Goal: Information Seeking & Learning: Learn about a topic

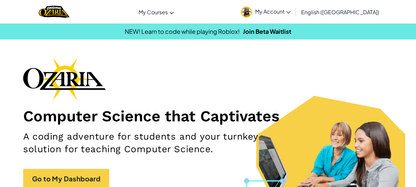
scroll to position [163, 0]
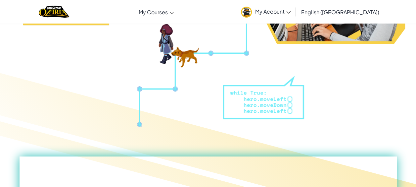
click at [415, 1] on div "Toggle navigation My Courses Ozaria Classroom CodeCombat Classroom AI League Es…" at bounding box center [208, 12] width 420 height 24
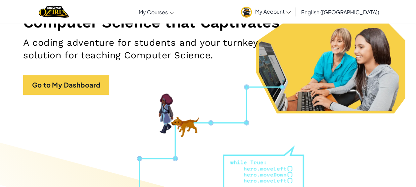
scroll to position [0, 0]
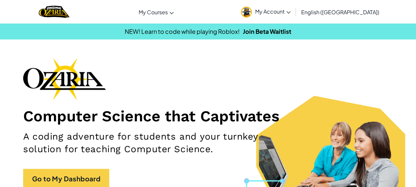
drag, startPoint x: 264, startPoint y: 66, endPoint x: 270, endPoint y: 55, distance: 12.2
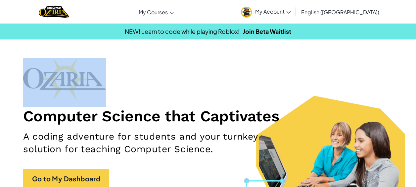
drag, startPoint x: 310, startPoint y: 42, endPoint x: 303, endPoint y: 41, distance: 6.6
click at [291, 13] on span "My Account" at bounding box center [272, 11] width 35 height 7
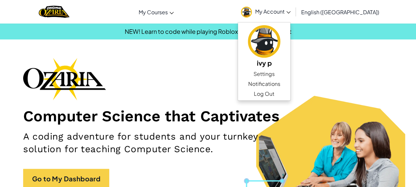
click at [395, 97] on section "Computer Science that Captivates A coding adventure for students and your turnk…" at bounding box center [208, 132] width 416 height 149
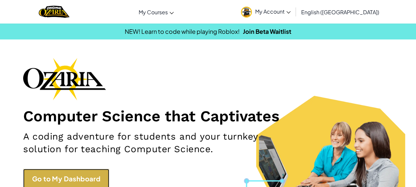
click at [71, 177] on link "Go to My Dashboard" at bounding box center [66, 179] width 86 height 20
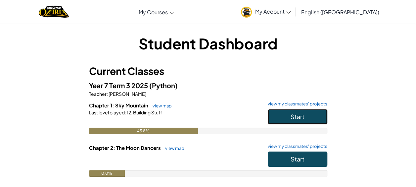
click at [303, 114] on span "Start" at bounding box center [298, 117] width 14 height 8
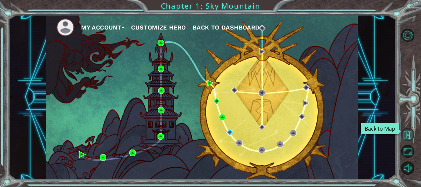
click at [410, 136] on button "Back to Map" at bounding box center [407, 134] width 13 height 13
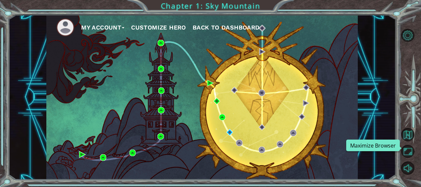
drag, startPoint x: 409, startPoint y: 149, endPoint x: 410, endPoint y: 184, distance: 34.8
click at [409, 150] on button "Maximize Browser" at bounding box center [407, 151] width 13 height 13
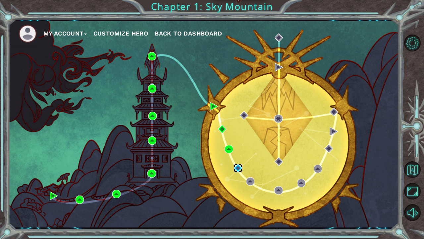
click at [237, 166] on img at bounding box center [238, 168] width 8 height 8
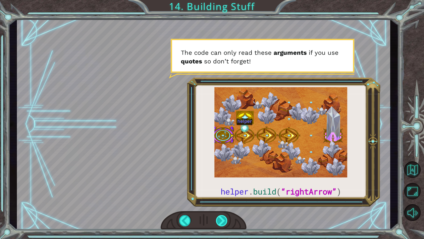
click at [223, 186] on div at bounding box center [222, 220] width 12 height 11
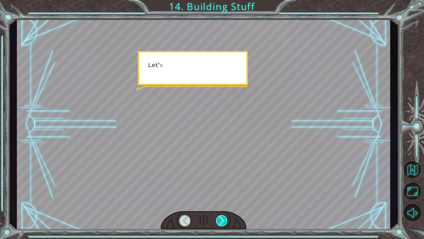
click at [223, 186] on div at bounding box center [222, 220] width 12 height 11
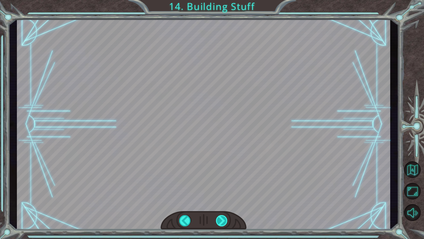
click at [223, 0] on div "helper . build ( “rightArrow” ) O k a y , l e t ' s l o o k c l o s e r a t t h…" at bounding box center [212, 0] width 424 height 0
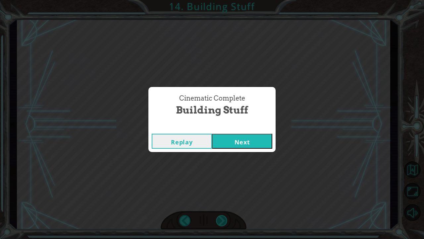
click at [223, 186] on div "Cinematic Complete Building Stuff Replay Next" at bounding box center [212, 119] width 424 height 239
drag, startPoint x: 223, startPoint y: 221, endPoint x: 262, endPoint y: 138, distance: 91.9
click at [262, 138] on button "Next" at bounding box center [242, 140] width 60 height 15
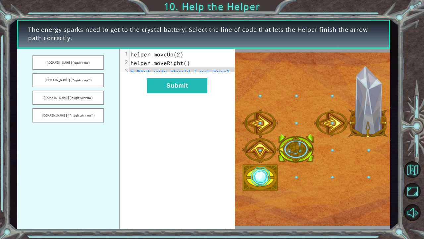
drag, startPoint x: 75, startPoint y: 61, endPoint x: 113, endPoint y: 74, distance: 39.8
click at [113, 74] on ul "[DOMAIN_NAME](upArrow) [DOMAIN_NAME](“upArrow”) [DOMAIN_NAME](rightArrow) [DOMA…" at bounding box center [68, 139] width 103 height 180
click at [90, 60] on button "[DOMAIN_NAME](upArrow)" at bounding box center [68, 62] width 72 height 14
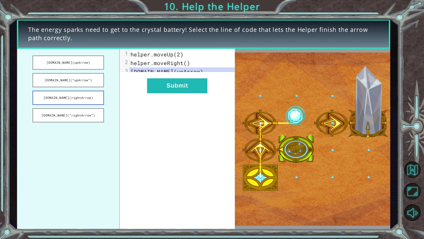
click at [91, 98] on button "[DOMAIN_NAME](rightArrow)" at bounding box center [68, 97] width 72 height 14
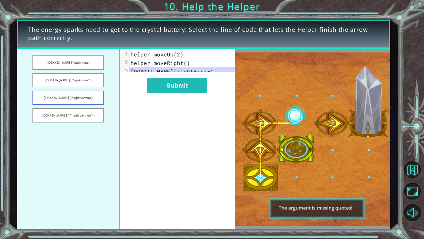
drag, startPoint x: 83, startPoint y: 115, endPoint x: 80, endPoint y: 98, distance: 17.7
click at [83, 115] on button "[DOMAIN_NAME](“rightArrow”)" at bounding box center [68, 115] width 72 height 14
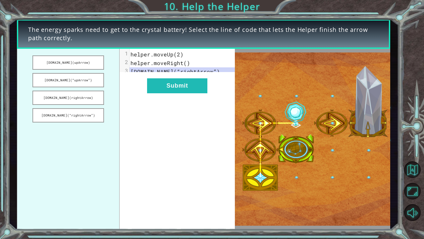
drag, startPoint x: 82, startPoint y: 68, endPoint x: 141, endPoint y: 91, distance: 63.8
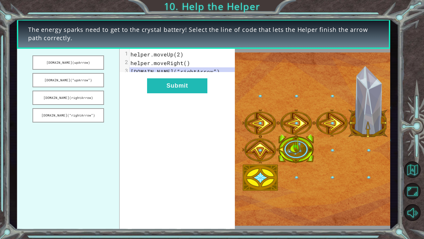
click at [85, 70] on ul "[DOMAIN_NAME](upArrow) [DOMAIN_NAME](“upArrow”) [DOMAIN_NAME](rightArrow) [DOMA…" at bounding box center [68, 139] width 103 height 180
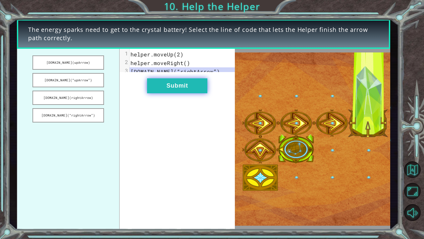
click at [182, 91] on button "Submit" at bounding box center [177, 85] width 60 height 15
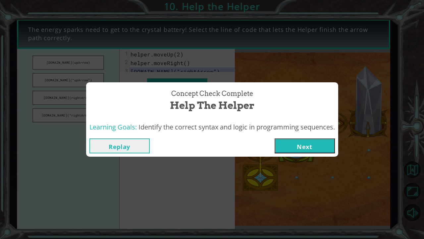
click at [296, 150] on button "Next" at bounding box center [305, 145] width 60 height 15
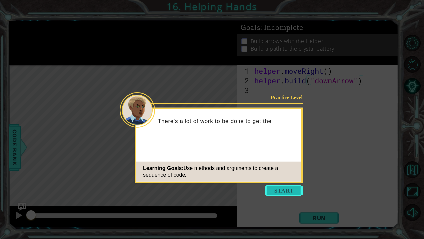
click at [283, 186] on button "Start" at bounding box center [284, 190] width 38 height 11
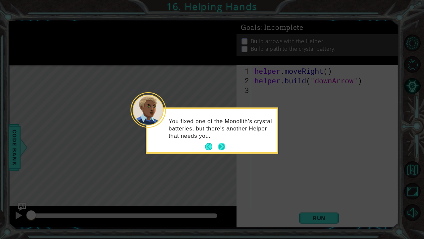
click at [218, 143] on button "Next" at bounding box center [221, 146] width 7 height 7
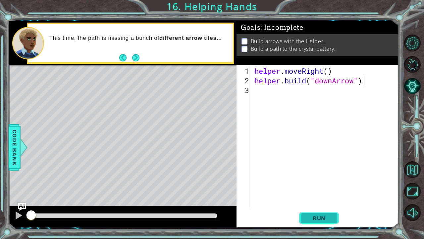
click at [326, 186] on span "Run" at bounding box center [319, 217] width 26 height 7
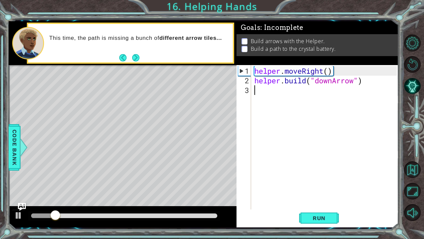
click at [256, 89] on div "helper . moveRight ( ) helper . build ( "downArrow" )" at bounding box center [326, 147] width 147 height 163
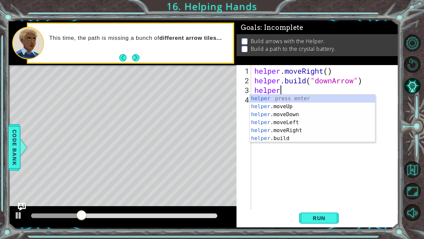
scroll to position [0, 1]
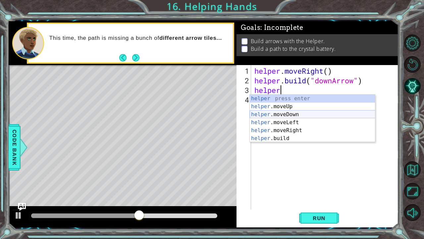
click at [307, 116] on div "helper press enter helper .moveUp press enter helper .moveDown press enter help…" at bounding box center [313, 126] width 126 height 64
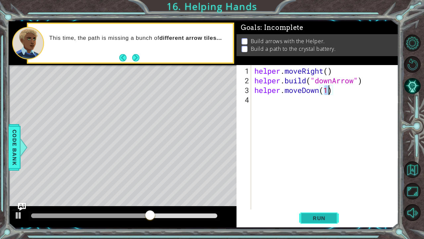
type textarea "helper.moveDown(1)"
click at [318, 186] on span "Run" at bounding box center [319, 217] width 26 height 7
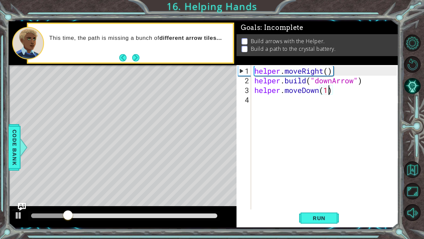
click at [266, 109] on div "helper . moveRight ( ) helper . build ( "downArrow" ) helper . moveDown ( 1 )" at bounding box center [326, 147] width 147 height 163
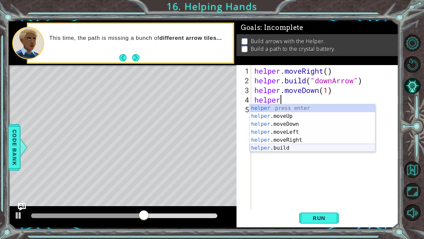
click at [279, 147] on div "helper press enter helper .moveUp press enter helper .moveDown press enter help…" at bounding box center [313, 136] width 126 height 64
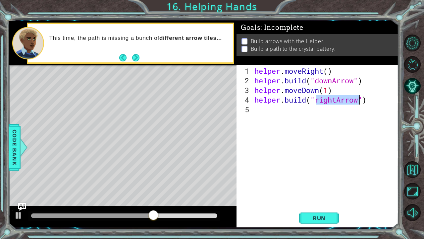
type textarea "[DOMAIN_NAME]("rightArrow")"
click at [332, 186] on div "[DOMAIN_NAME]("rightArrow") 1 2 3 4 5 helper . moveRight ( ) helper . build ( "…" at bounding box center [318, 146] width 162 height 162
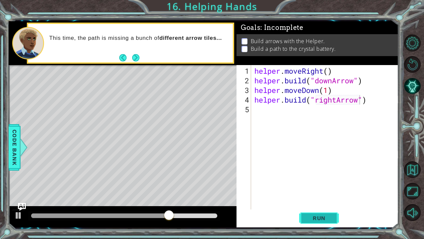
click at [321, 186] on span "Run" at bounding box center [319, 217] width 26 height 7
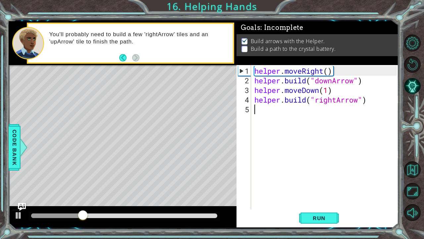
click at [267, 107] on div "helper . moveRight ( ) helper . build ( "downArrow" ) helper . moveDown ( 1 ) h…" at bounding box center [326, 147] width 147 height 163
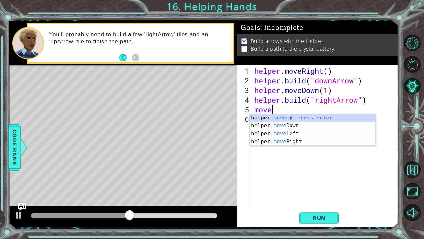
scroll to position [0, 0]
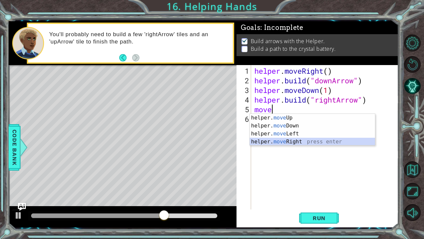
click at [279, 140] on div "helper. move Up press enter helper. move Down press enter helper. move Left pre…" at bounding box center [313, 138] width 126 height 48
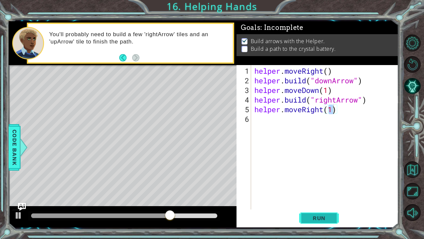
click at [333, 186] on button "Run" at bounding box center [319, 217] width 40 height 16
type textarea "helper.moveRight(2)"
click at [264, 123] on div "helper . moveRight ( ) helper . build ( "downArrow" ) helper . moveDown ( 1 ) h…" at bounding box center [326, 147] width 147 height 163
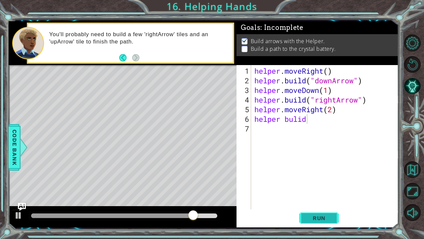
click at [321, 186] on span "Run" at bounding box center [319, 217] width 26 height 7
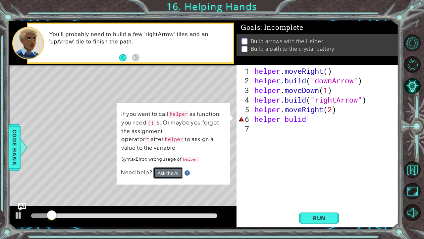
click at [172, 170] on button "Ask the AI" at bounding box center [167, 172] width 29 height 11
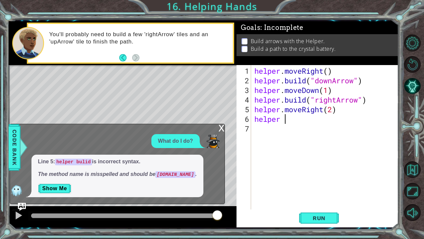
type textarea "helper"
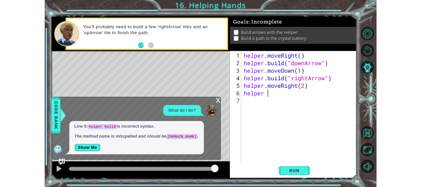
scroll to position [0, 1]
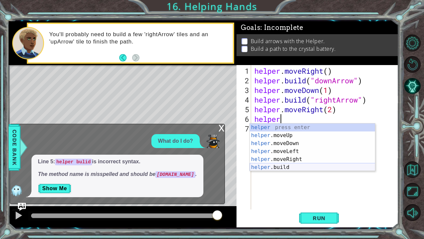
drag, startPoint x: 279, startPoint y: 167, endPoint x: 279, endPoint y: 183, distance: 16.2
click at [279, 174] on body "1 2 3 4 5 6 7 helper . moveRight ( ) helper . build ( "downArrow" ) helper . mo…" at bounding box center [212, 119] width 424 height 239
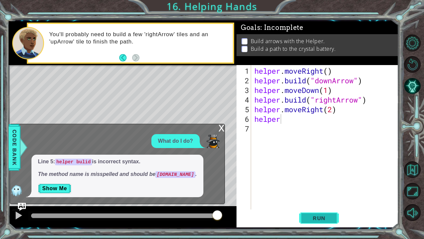
click at [327, 186] on button "Run" at bounding box center [319, 217] width 40 height 16
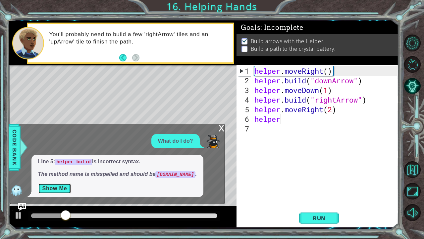
click at [60, 186] on button "Show Me" at bounding box center [54, 188] width 33 height 11
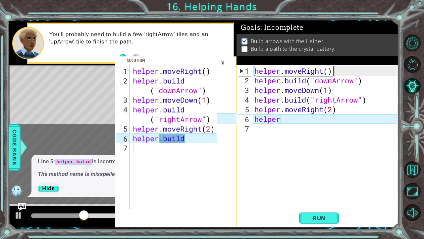
type textarea "[DOMAIN_NAME]"
click at [142, 140] on div "helper . moveRight ( ) helper . build ( "downArrow" ) helper . moveDown ( 1 ) h…" at bounding box center [176, 147] width 88 height 163
click at [199, 146] on div "helper . moveRight ( ) helper . build ( "downArrow" ) helper . moveDown ( 1 ) h…" at bounding box center [176, 147] width 88 height 163
click at [205, 142] on div "helper . moveRight ( ) helper . build ( "downArrow" ) helper . moveDown ( 1 ) h…" at bounding box center [176, 147] width 88 height 163
click at [209, 135] on div "helper . moveRight ( ) helper . build ( "downArrow" ) helper . moveDown ( 1 ) h…" at bounding box center [176, 147] width 88 height 163
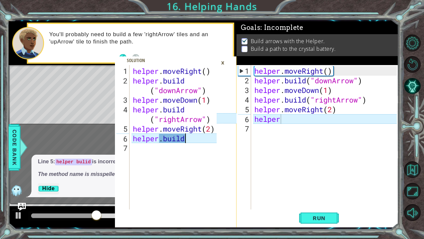
type textarea "[DOMAIN_NAME]"
drag, startPoint x: 176, startPoint y: 140, endPoint x: 240, endPoint y: 176, distance: 73.5
click at [177, 140] on div "helper . moveRight ( ) helper . build ( "downArrow" ) helper . moveDown ( 1 ) h…" at bounding box center [176, 147] width 88 height 163
click at [382, 186] on div "[DOMAIN_NAME] 1 2 3 4 5 6 7 helper . moveRight ( ) helper . build ( "downArrow"…" at bounding box center [212, 119] width 424 height 239
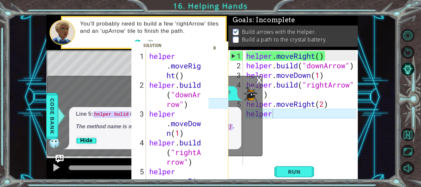
click at [214, 47] on div "×" at bounding box center [215, 47] width 10 height 11
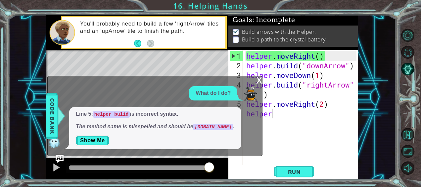
click at [259, 80] on div "x" at bounding box center [259, 79] width 6 height 7
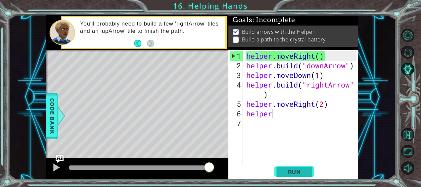
click at [297, 167] on button "Run" at bounding box center [295, 171] width 40 height 13
click at [307, 168] on button "Run" at bounding box center [295, 171] width 40 height 13
drag, startPoint x: 307, startPoint y: 170, endPoint x: 295, endPoint y: 152, distance: 21.0
click at [305, 169] on span "Run" at bounding box center [295, 171] width 26 height 7
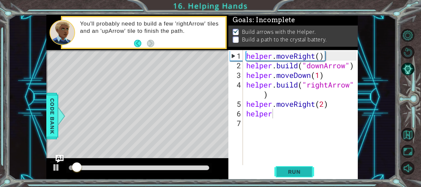
click at [288, 171] on span "Run" at bounding box center [295, 171] width 26 height 7
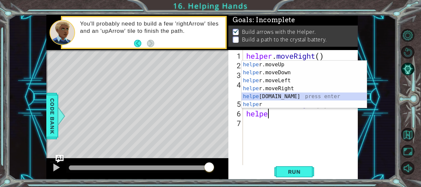
click at [264, 98] on div "helpe [PERSON_NAME]moveUp press enter helpe [PERSON_NAME]moveDown press enter h…" at bounding box center [305, 93] width 126 height 64
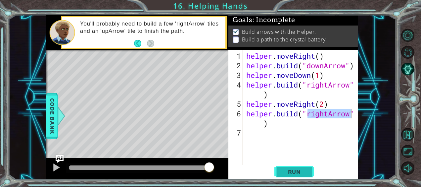
click at [288, 170] on span "Run" at bounding box center [295, 171] width 26 height 7
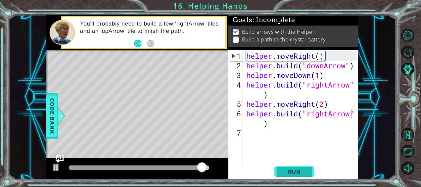
click at [300, 172] on span "Run" at bounding box center [295, 171] width 26 height 7
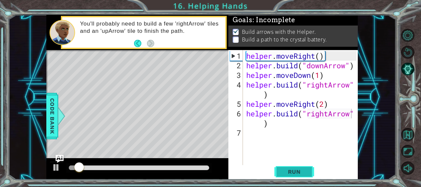
click at [300, 176] on button "Run" at bounding box center [295, 171] width 40 height 13
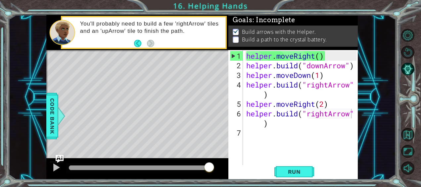
click at [234, 39] on p at bounding box center [236, 39] width 6 height 6
click at [235, 36] on p at bounding box center [236, 39] width 6 height 6
click at [299, 170] on span "Run" at bounding box center [295, 171] width 26 height 7
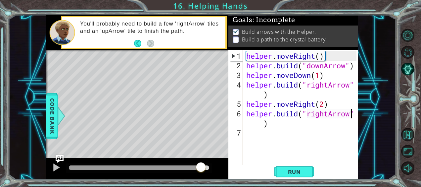
drag, startPoint x: 110, startPoint y: 169, endPoint x: 421, endPoint y: 93, distance: 320.1
click at [416, 133] on html "[DOMAIN_NAME] 1 2 3 4 5 6 helper . moveRig ht ( ) helper . build ( "[PERSON_NAM…" at bounding box center [210, 93] width 421 height 187
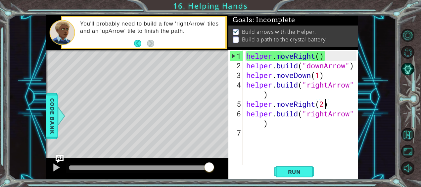
click at [325, 103] on div "helper . moveRight ( ) helper . build ( "downArrow" ) helper . moveDown ( 1 ) h…" at bounding box center [302, 118] width 115 height 134
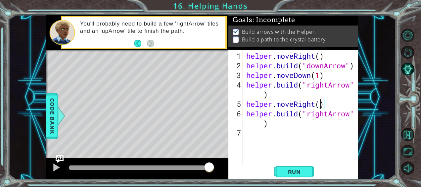
type textarea "helper.moveRight(1)"
drag, startPoint x: 248, startPoint y: 133, endPoint x: 256, endPoint y: 119, distance: 15.9
click at [248, 133] on div "helper . moveRight ( ) helper . build ( "downArrow" ) helper . moveDown ( 1 ) h…" at bounding box center [302, 118] width 115 height 134
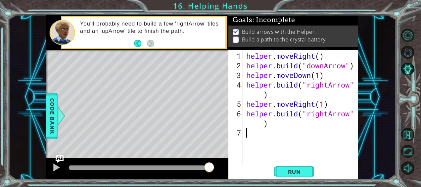
type textarea "b"
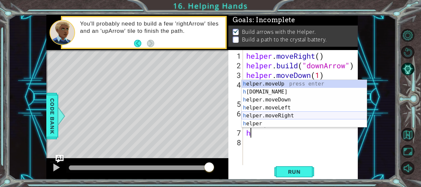
click at [286, 115] on div "h elper.moveUp press enter h [DOMAIN_NAME] press enter h elper.moveDown press e…" at bounding box center [305, 112] width 126 height 64
type textarea "helper.moveRight(1)"
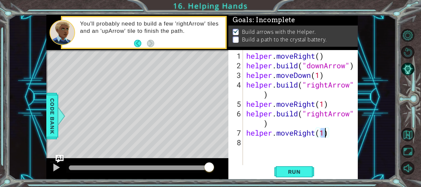
click at [265, 143] on div "helper . moveRight ( ) helper . build ( "downArrow" ) helper . moveDown ( 1 ) h…" at bounding box center [302, 118] width 115 height 134
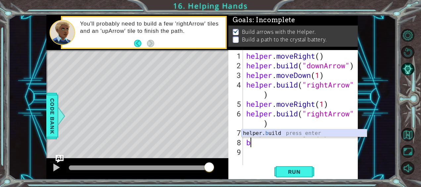
click at [289, 134] on div "helper. b uild press enter" at bounding box center [305, 141] width 126 height 24
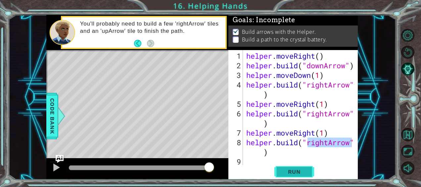
click at [294, 168] on span "Run" at bounding box center [295, 171] width 26 height 7
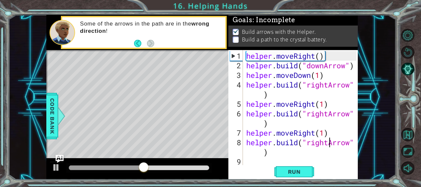
click at [329, 145] on div "helper . moveRight ( ) helper . build ( "downArrow" ) helper . moveDown ( 1 ) h…" at bounding box center [302, 118] width 115 height 134
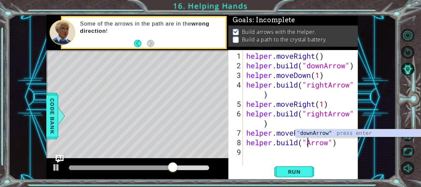
scroll to position [0, 3]
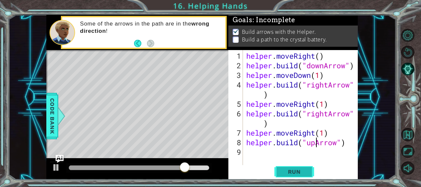
type textarea "[DOMAIN_NAME]("upArrow")"
click at [302, 171] on span "Run" at bounding box center [295, 171] width 26 height 7
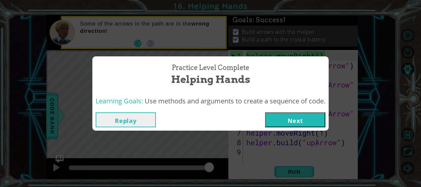
click at [292, 119] on button "Next" at bounding box center [295, 119] width 60 height 15
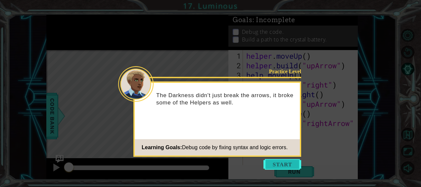
click at [283, 163] on button "Start" at bounding box center [283, 164] width 38 height 11
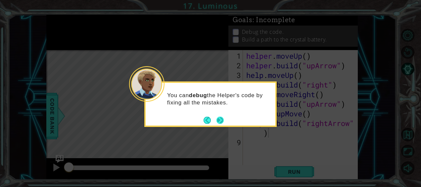
click at [221, 119] on button "Next" at bounding box center [220, 119] width 7 height 7
